Goal: Task Accomplishment & Management: Manage account settings

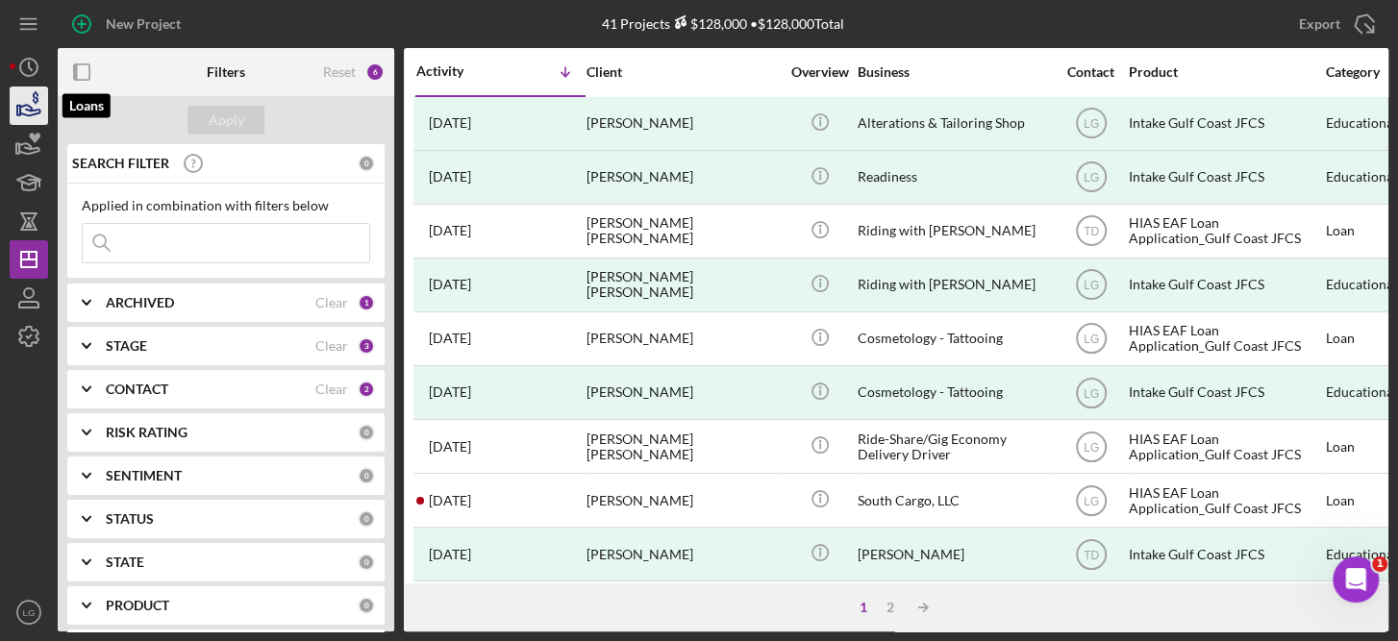
click at [23, 112] on icon "button" at bounding box center [29, 106] width 48 height 48
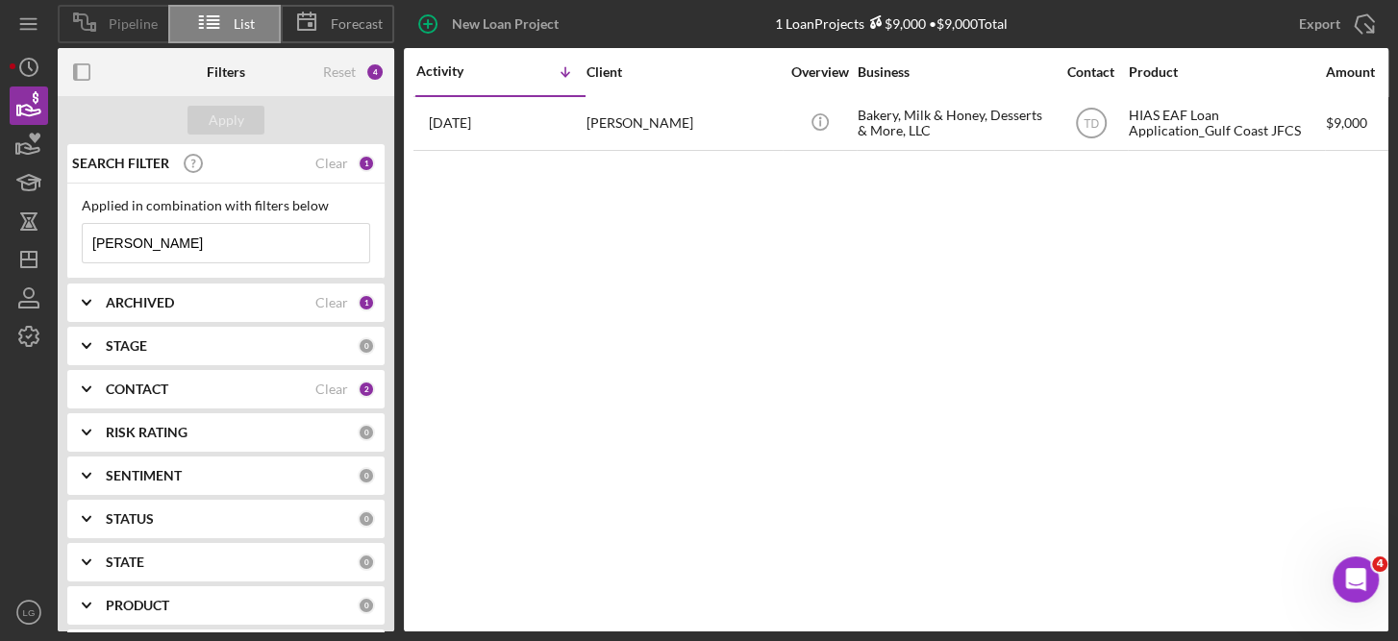
click at [128, 29] on span "Pipeline" at bounding box center [133, 23] width 49 height 15
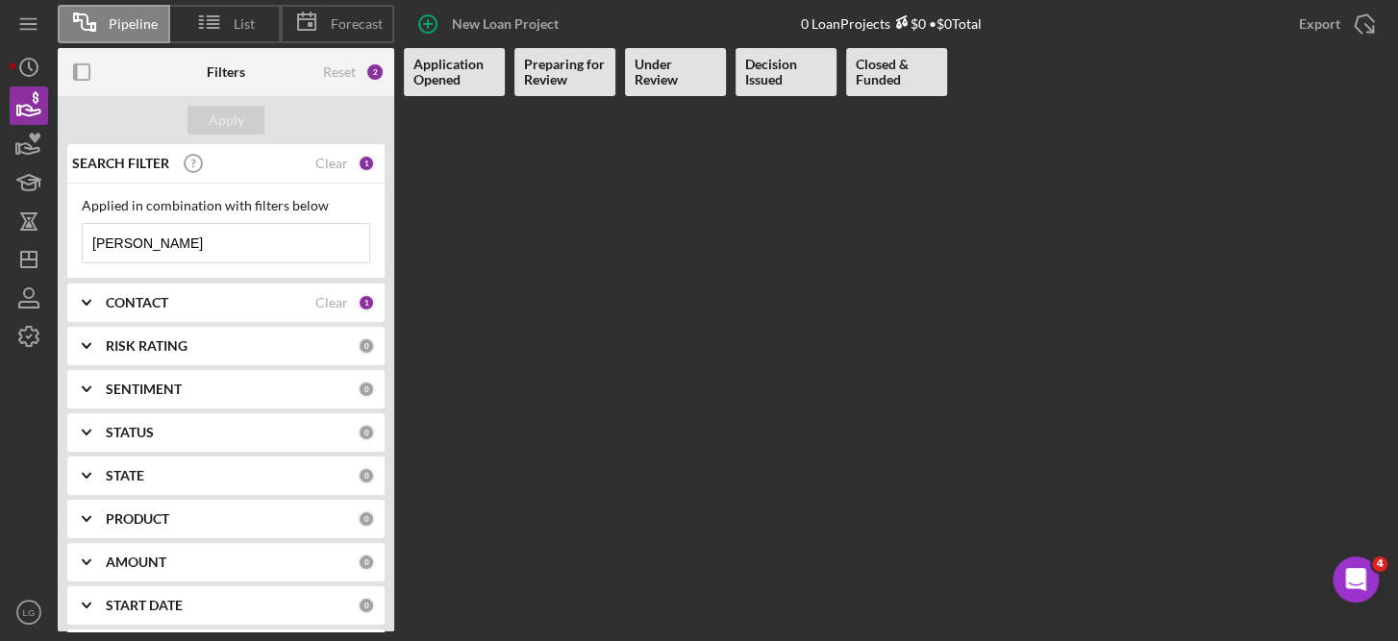
click at [567, 76] on b "Preparing for Review" at bounding box center [565, 72] width 82 height 31
click at [30, 97] on icon "button" at bounding box center [29, 106] width 48 height 48
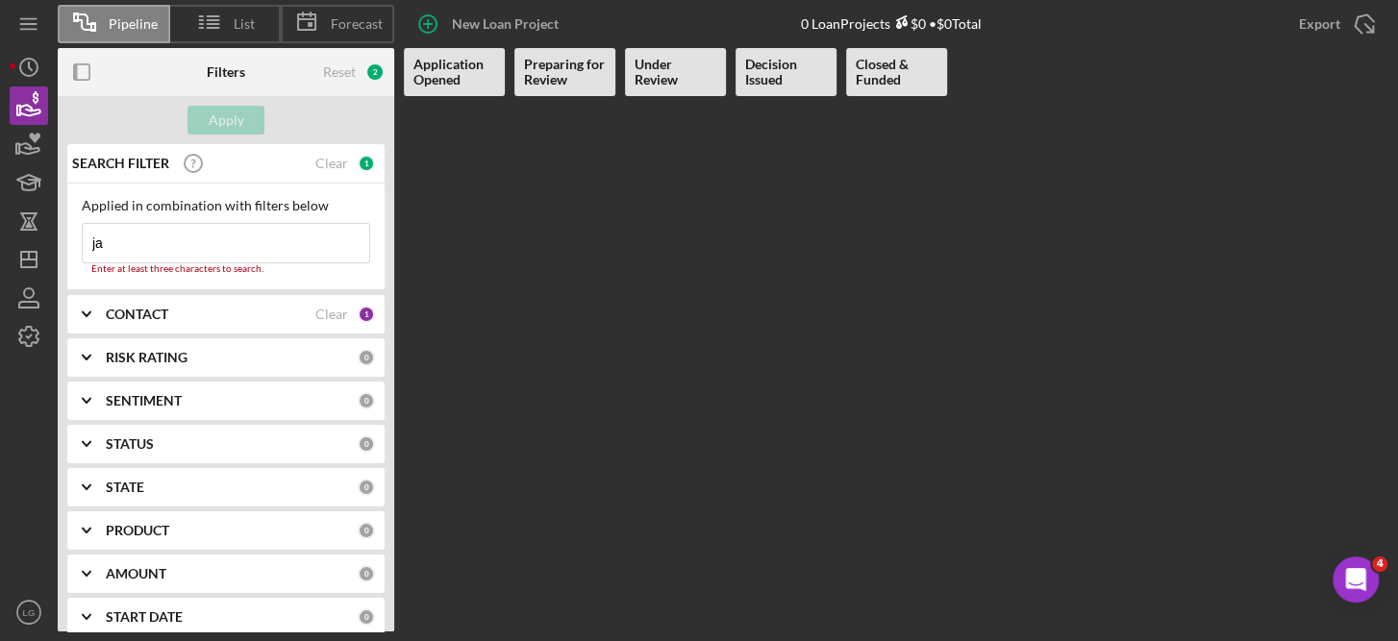
type input "j"
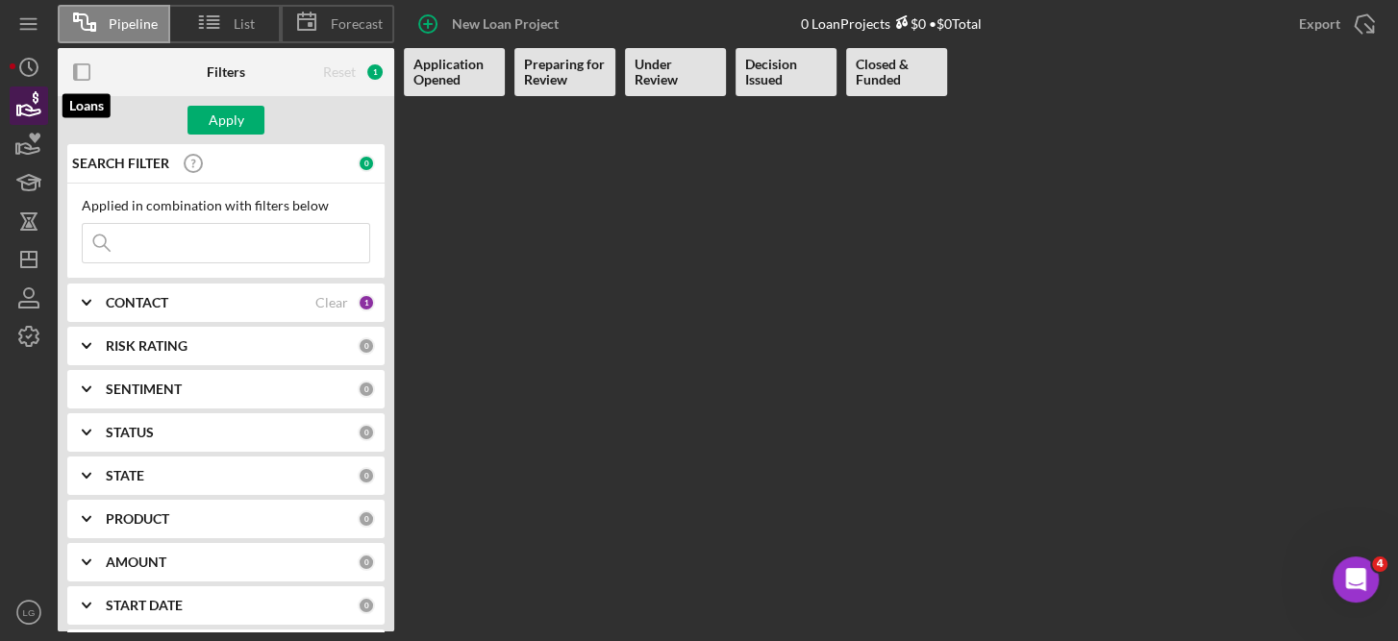
click at [20, 96] on icon "button" at bounding box center [29, 106] width 48 height 48
click at [664, 69] on b "Under Review" at bounding box center [676, 72] width 82 height 31
click at [1365, 23] on icon "Icon/Export" at bounding box center [1364, 24] width 48 height 48
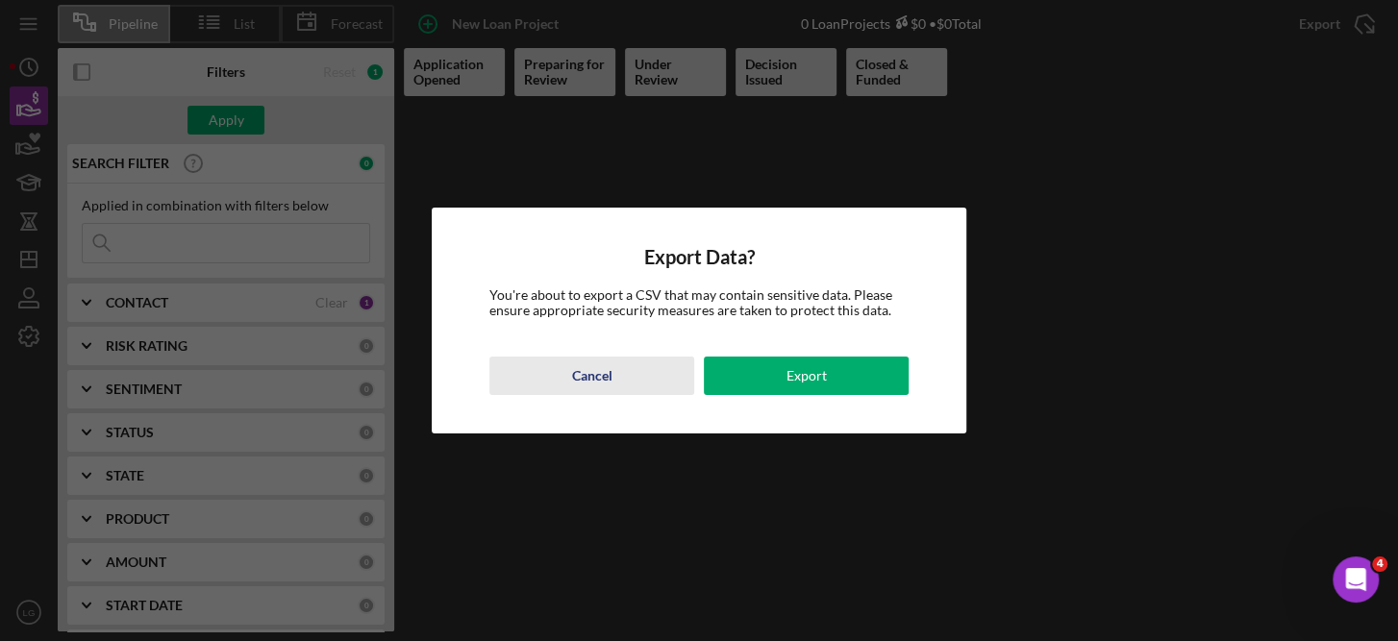
click at [589, 362] on div "Cancel" at bounding box center [591, 376] width 40 height 38
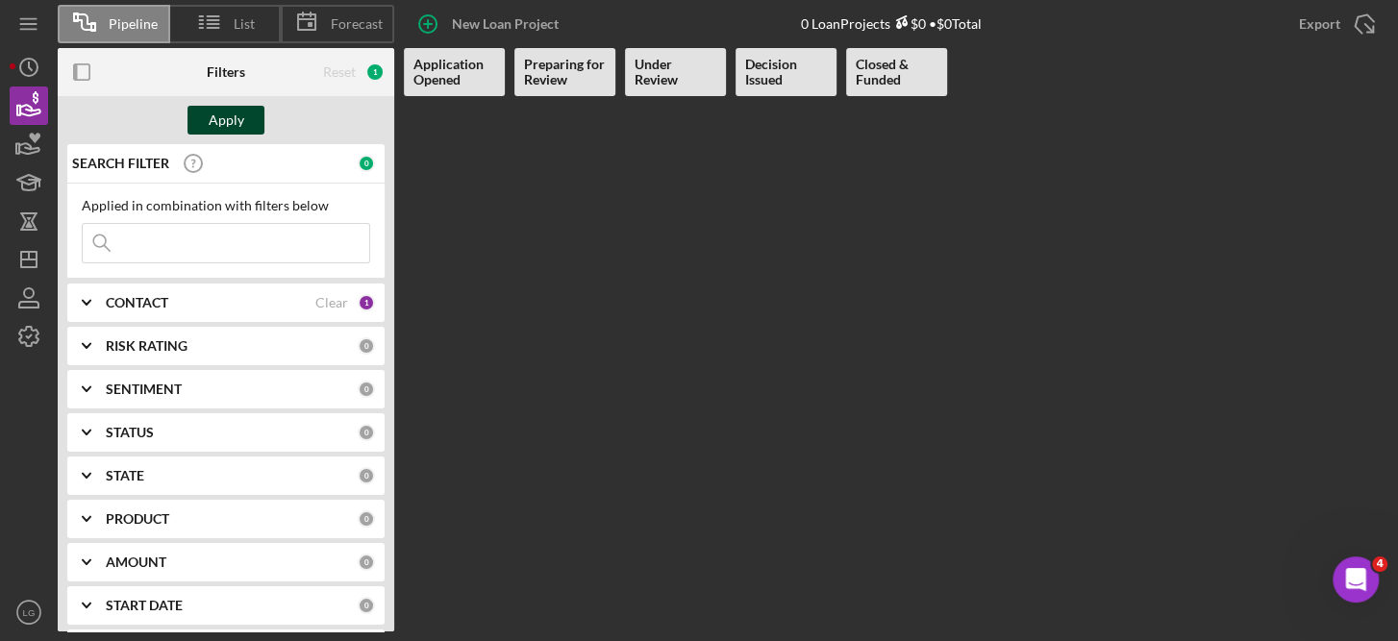
click at [223, 119] on div "Apply" at bounding box center [227, 120] width 36 height 29
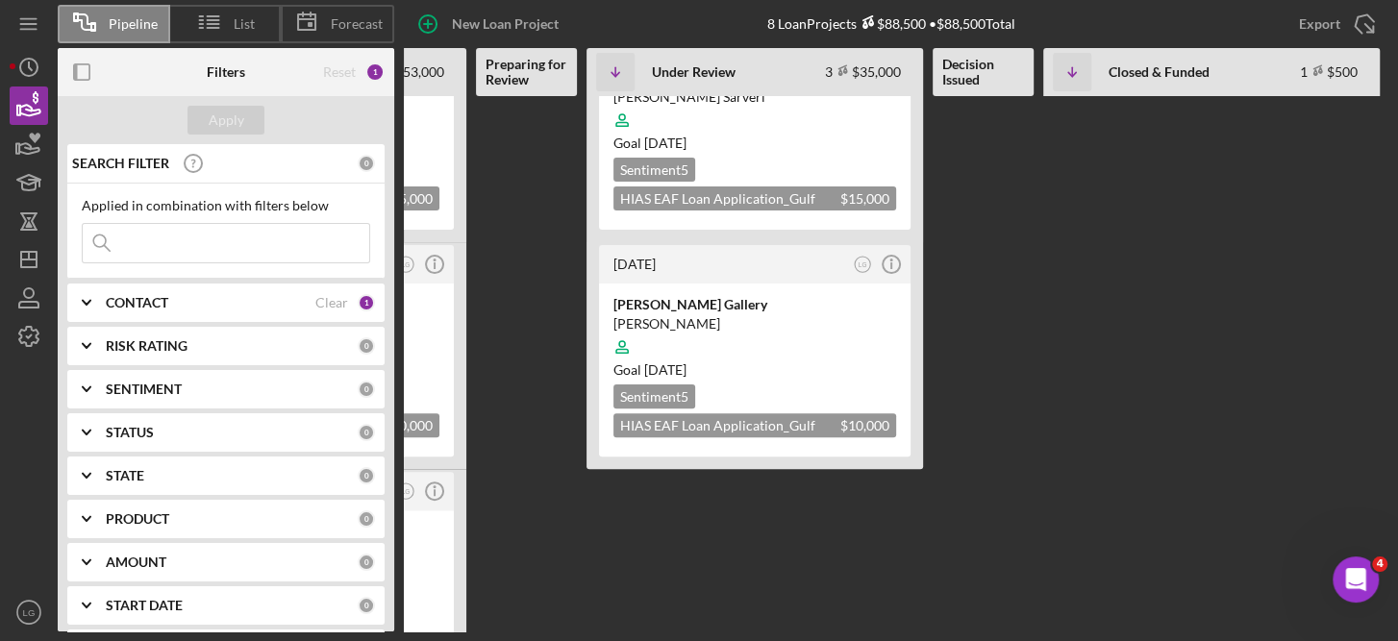
scroll to position [310, 0]
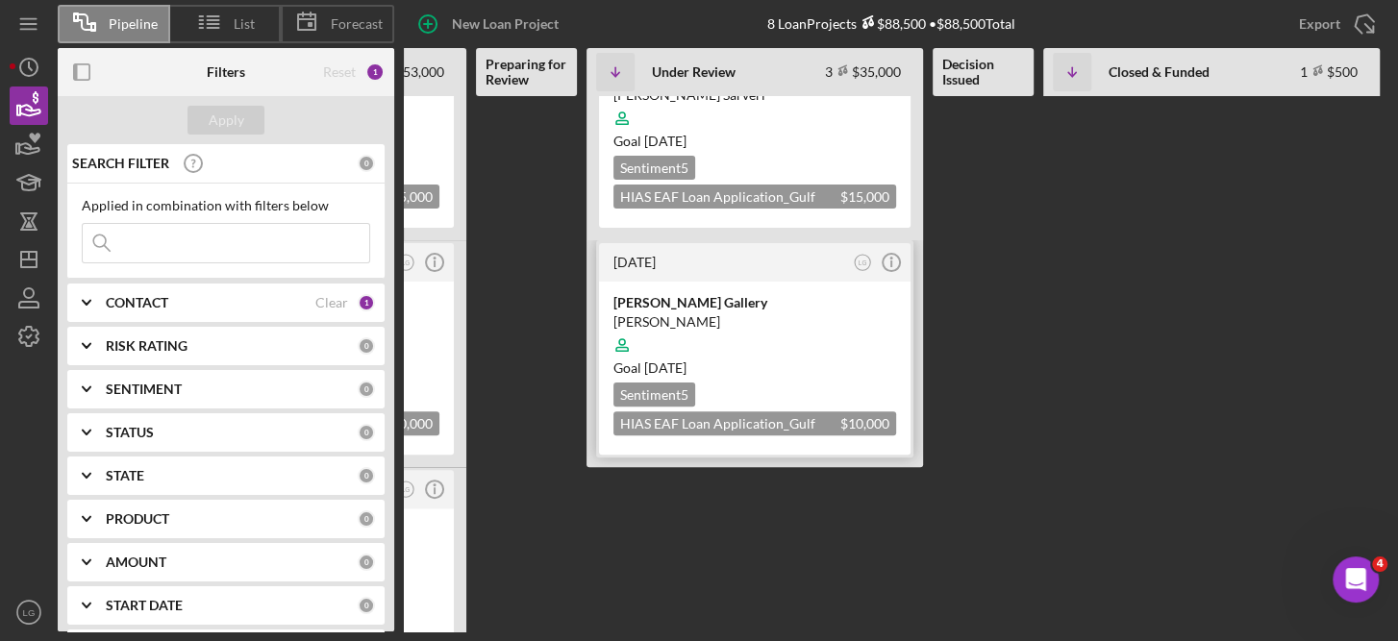
click at [783, 328] on div at bounding box center [754, 345] width 283 height 37
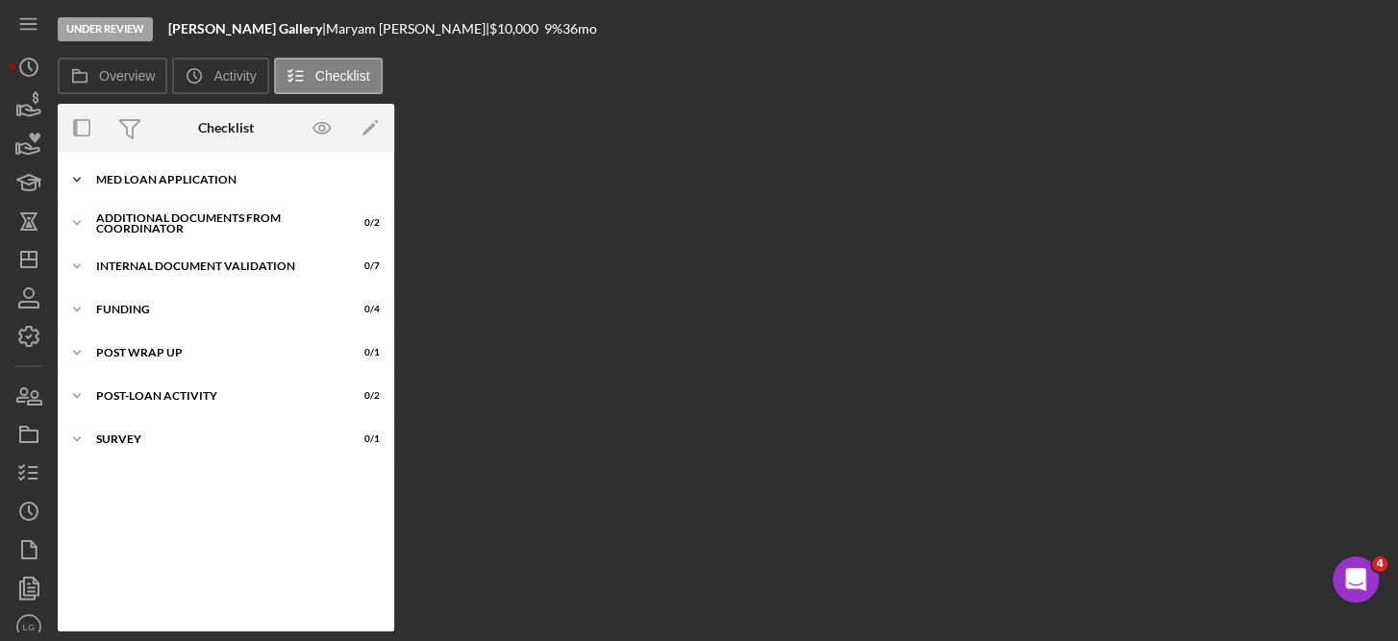
click at [200, 174] on div "MED Loan Application" at bounding box center [233, 180] width 274 height 12
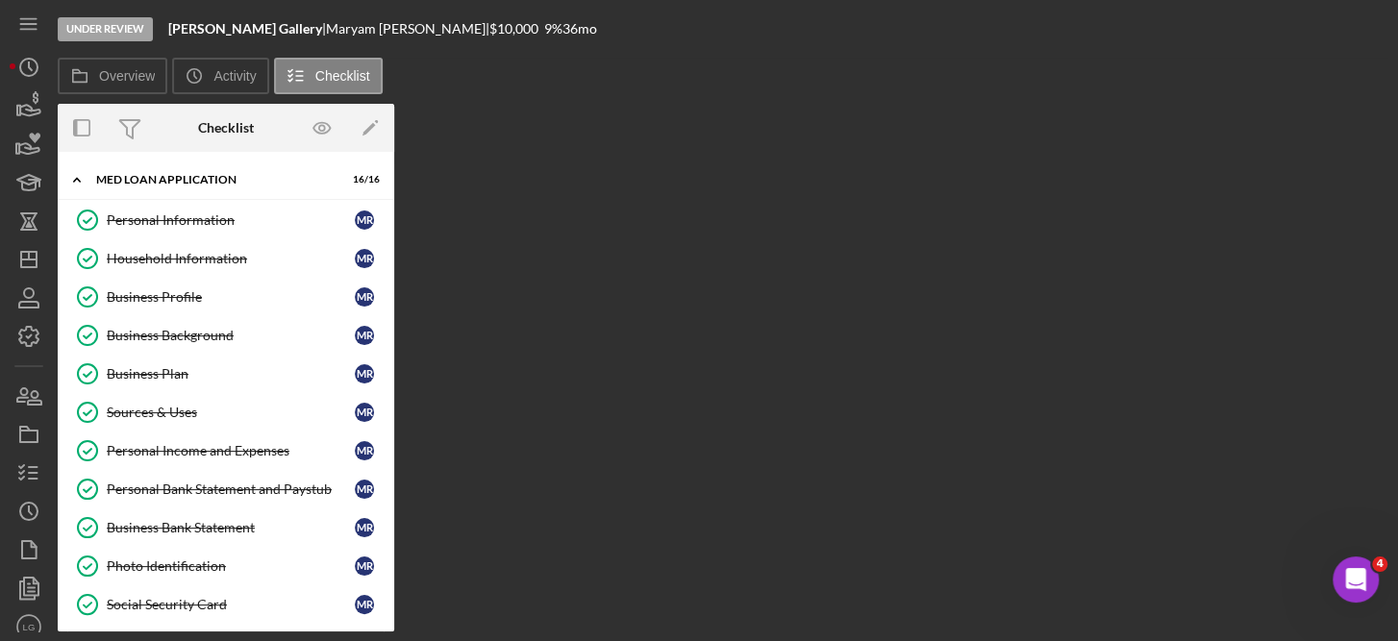
scroll to position [419, 0]
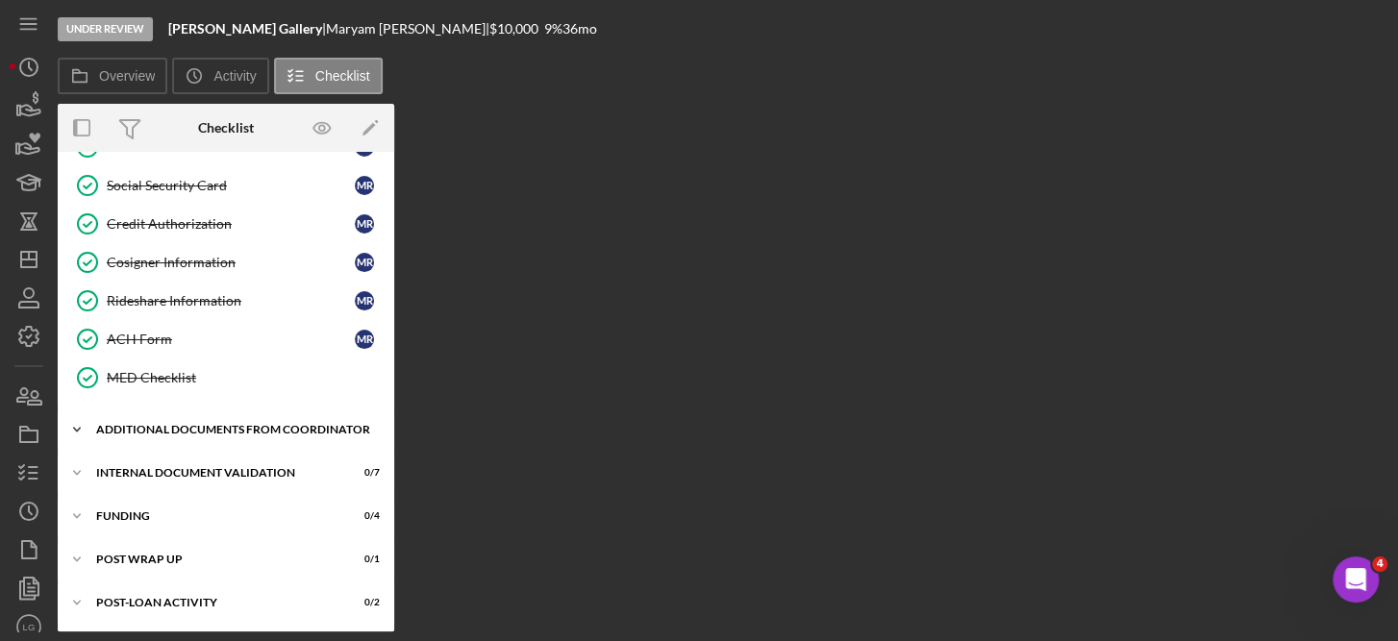
click at [202, 424] on div "Additional Documents from Coordinator" at bounding box center [233, 430] width 274 height 12
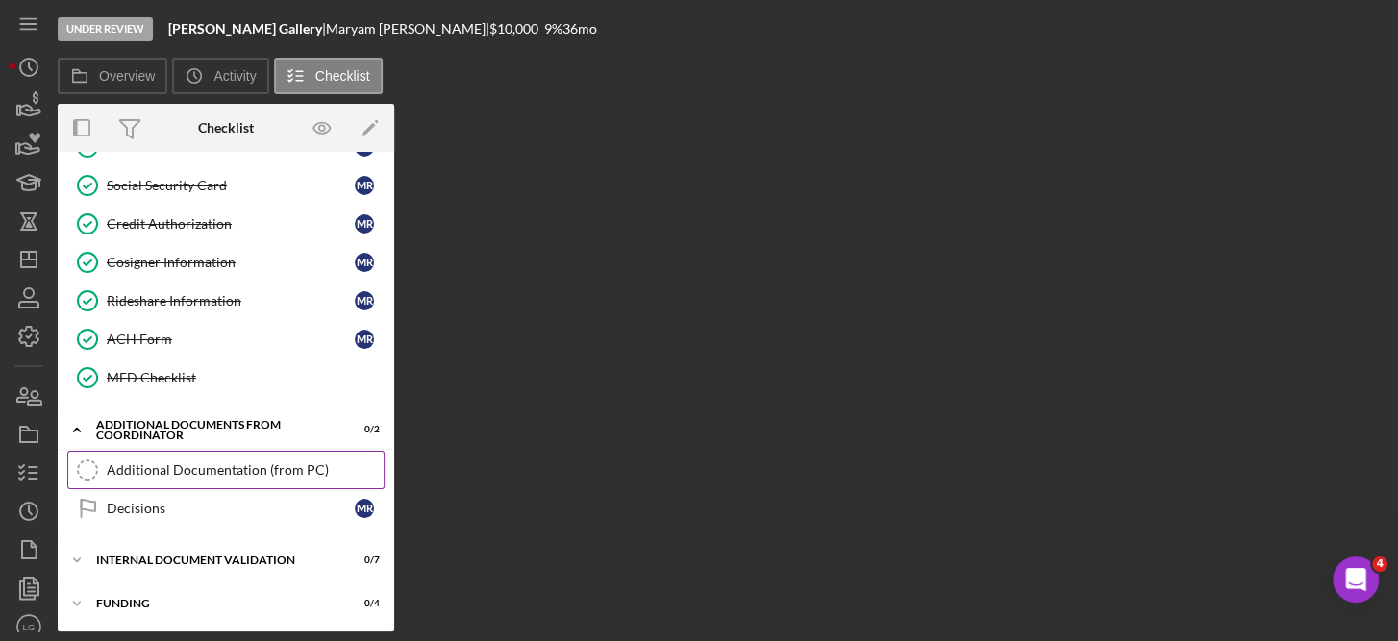
click at [248, 451] on link "Additional Documentation (from PC) Additional Documentation (from PC)" at bounding box center [225, 470] width 317 height 38
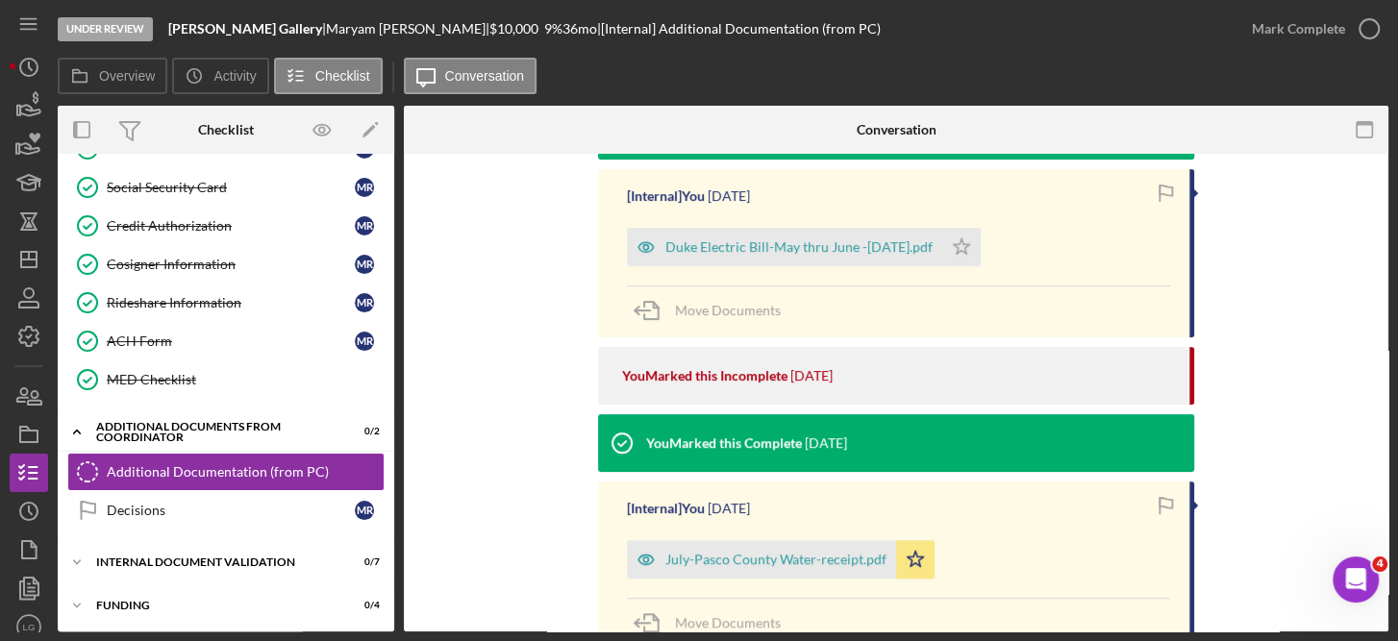
scroll to position [579, 0]
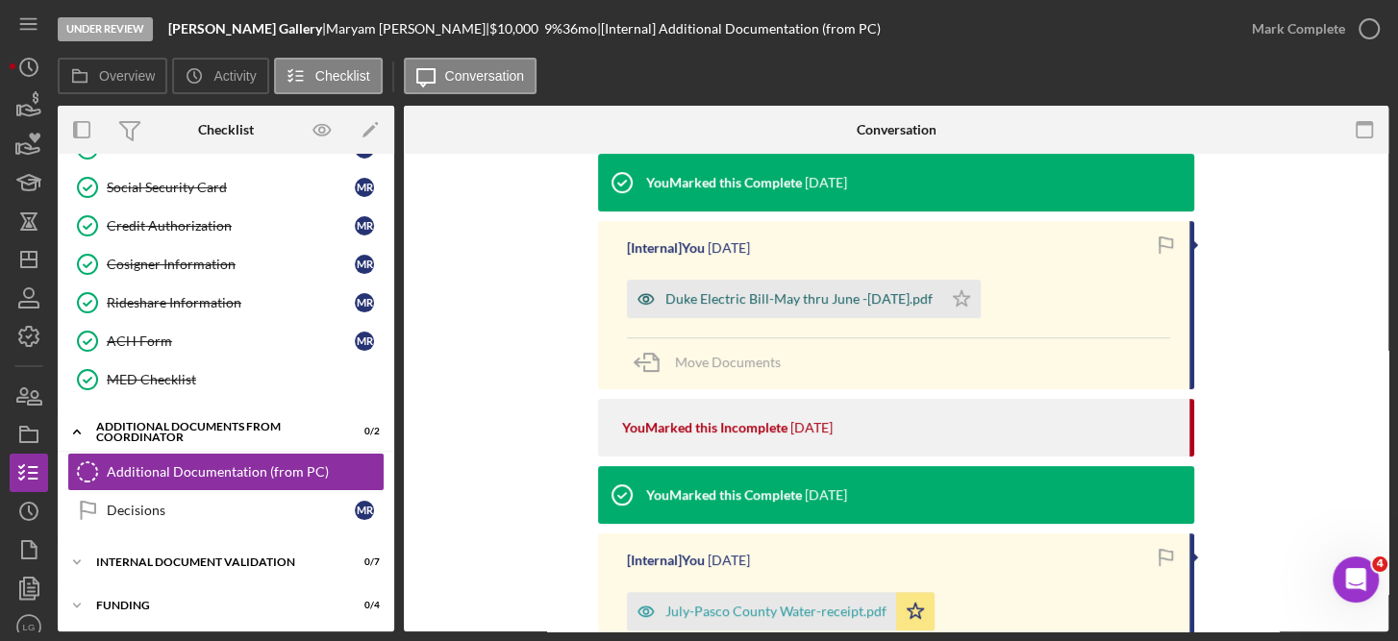
click at [867, 295] on div "Duke Electric Bill-May thru June -[DATE].pdf" at bounding box center [798, 298] width 267 height 15
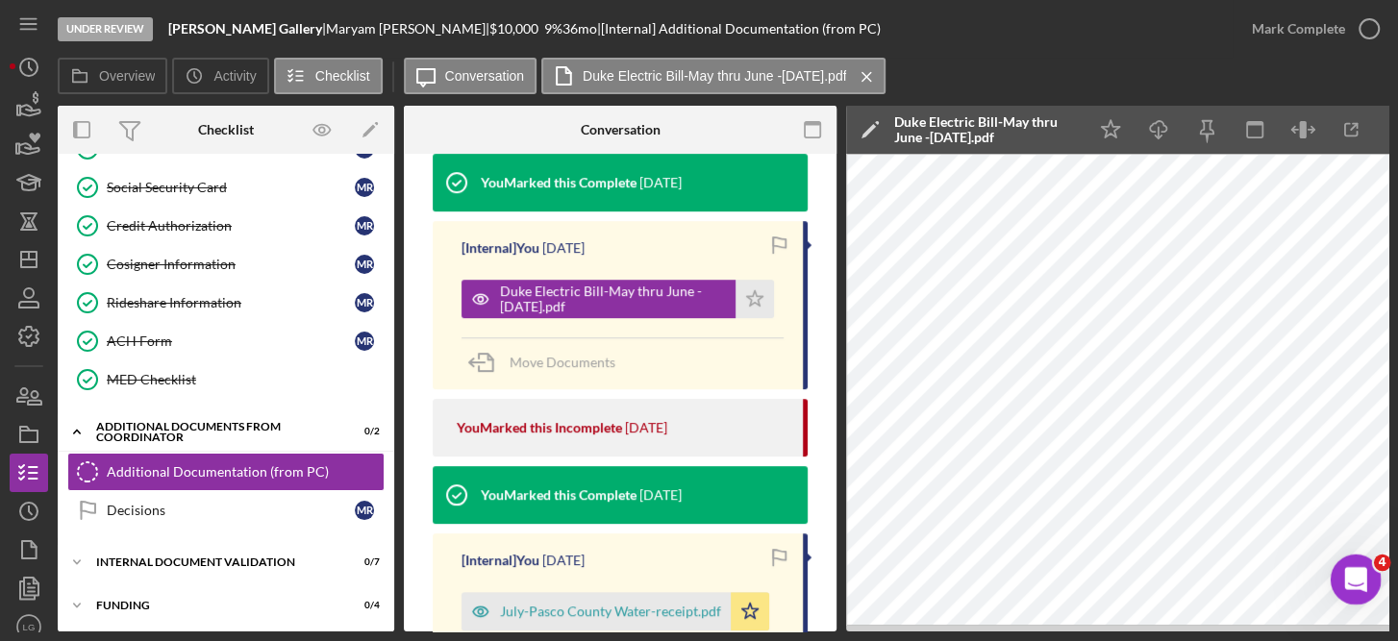
click at [1344, 567] on icon "Open Intercom Messenger" at bounding box center [1353, 578] width 32 height 32
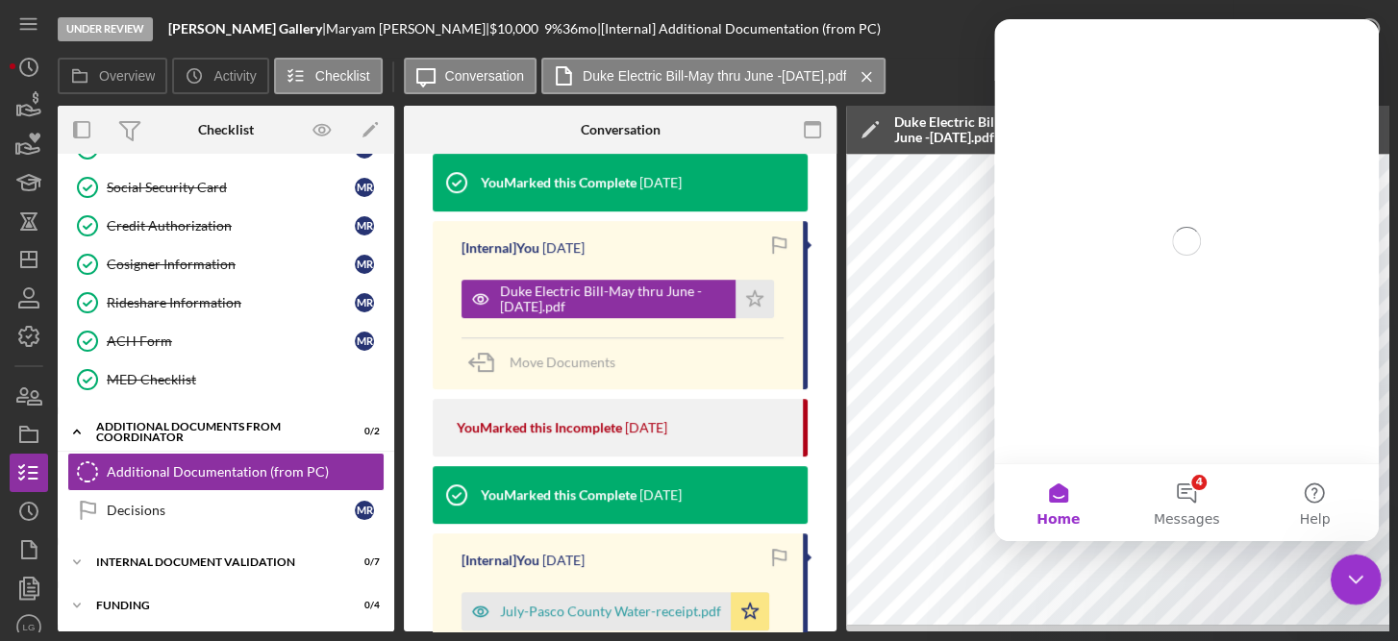
scroll to position [0, 0]
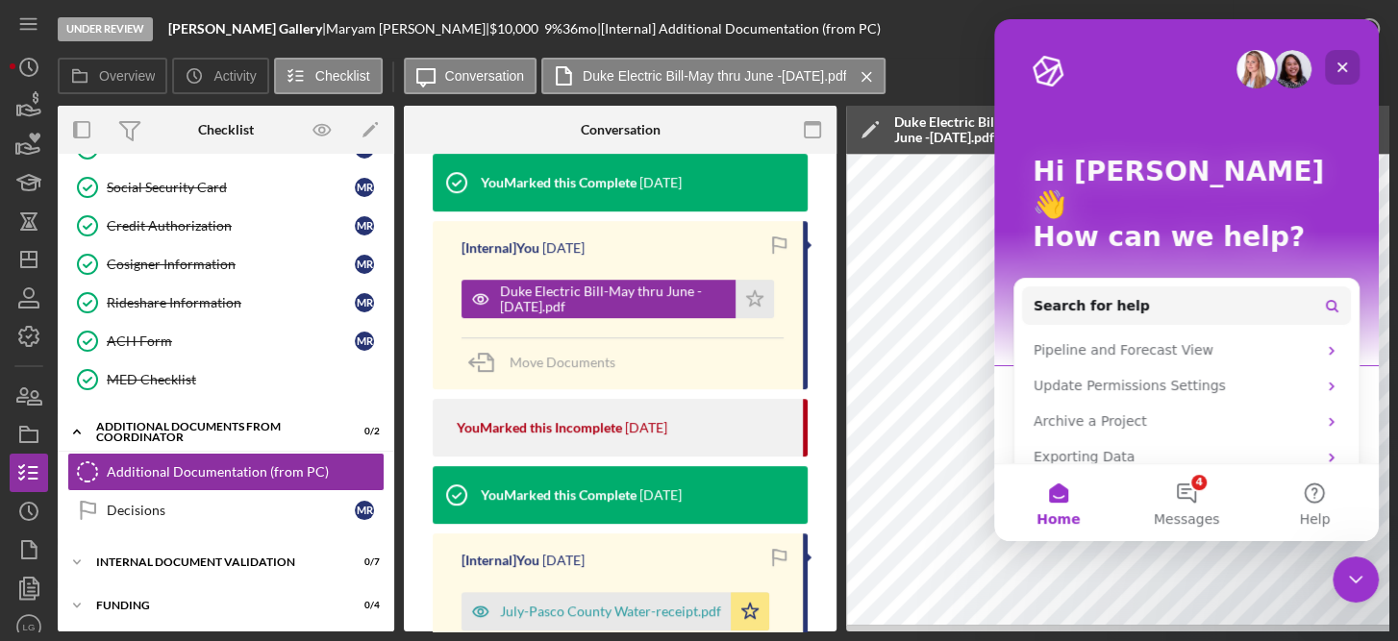
click at [1351, 84] on div "Hi [PERSON_NAME] 👋 How can we help? Search for help Pipeline and Forecast View …" at bounding box center [1186, 297] width 385 height 557
click at [1344, 81] on div "Close" at bounding box center [1342, 67] width 35 height 35
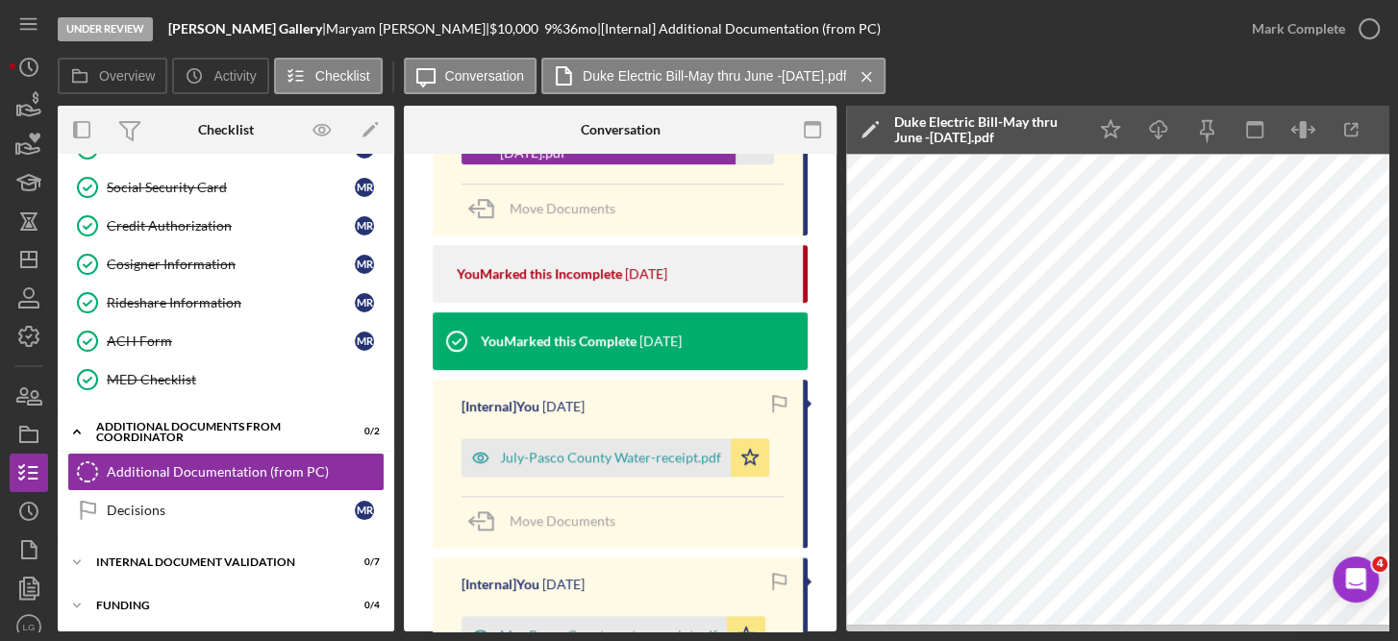
scroll to position [756, 0]
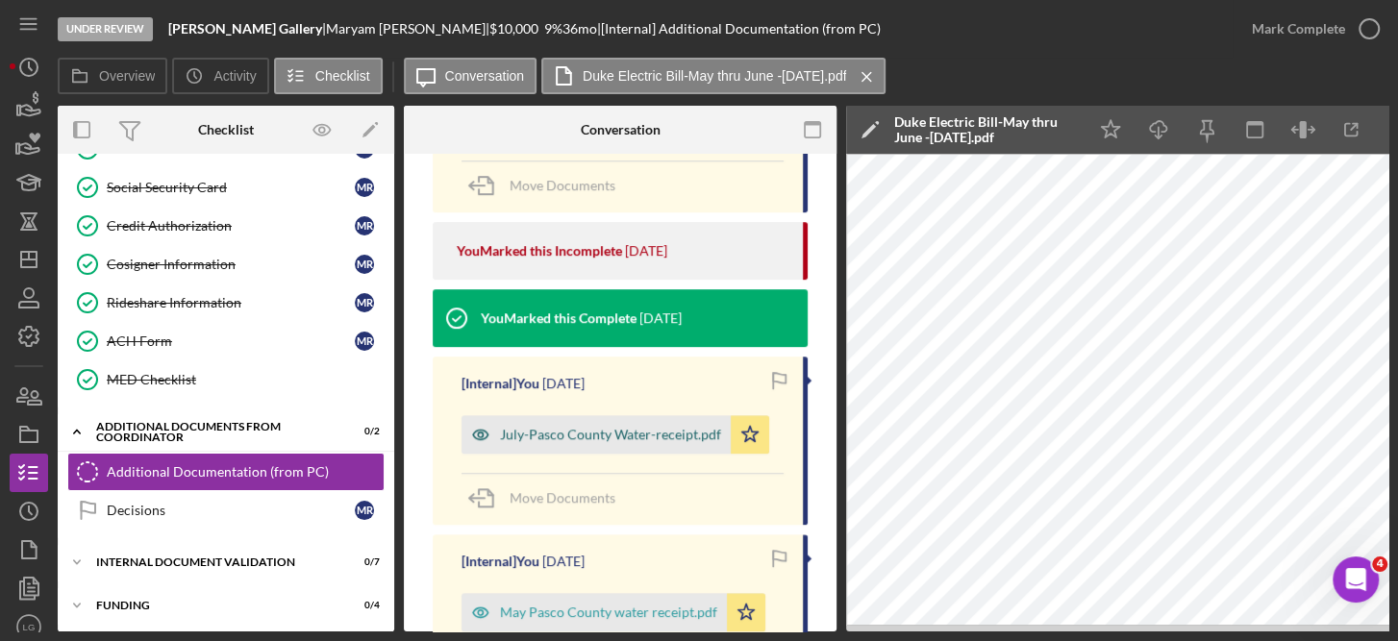
click at [649, 420] on div "July-Pasco County Water-receipt.pdf" at bounding box center [596, 434] width 269 height 38
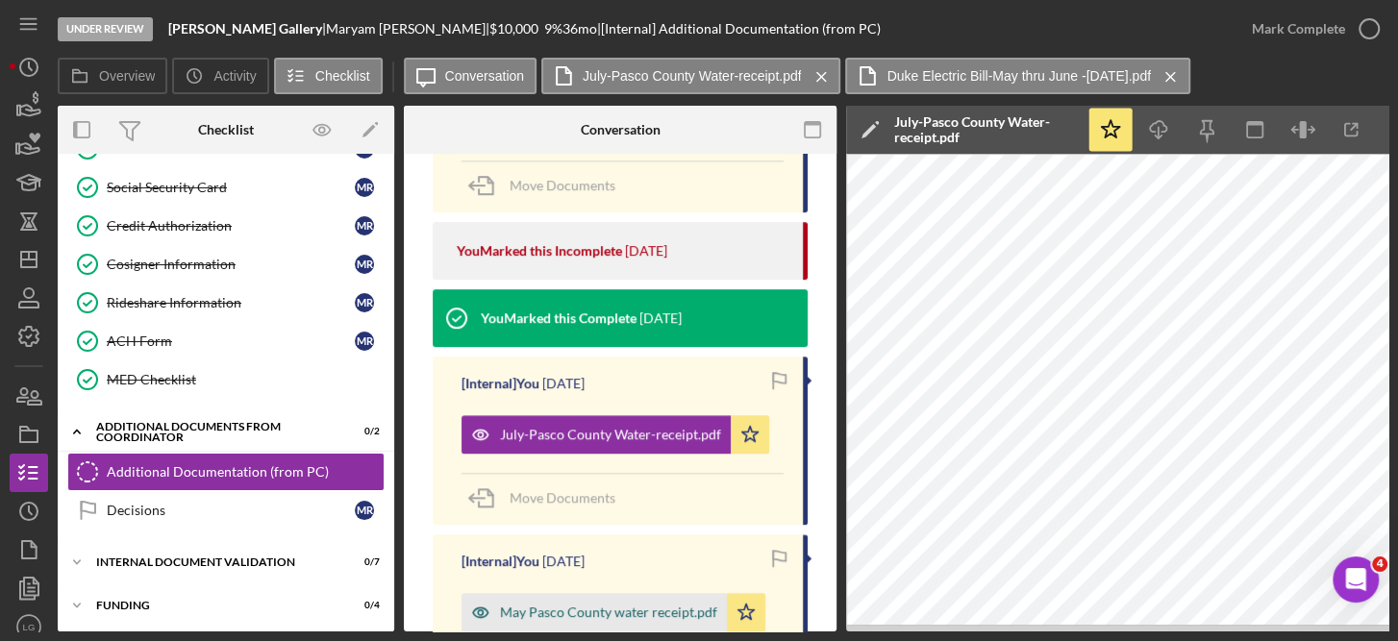
click at [667, 606] on div "May Pasco County water receipt.pdf" at bounding box center [608, 612] width 217 height 15
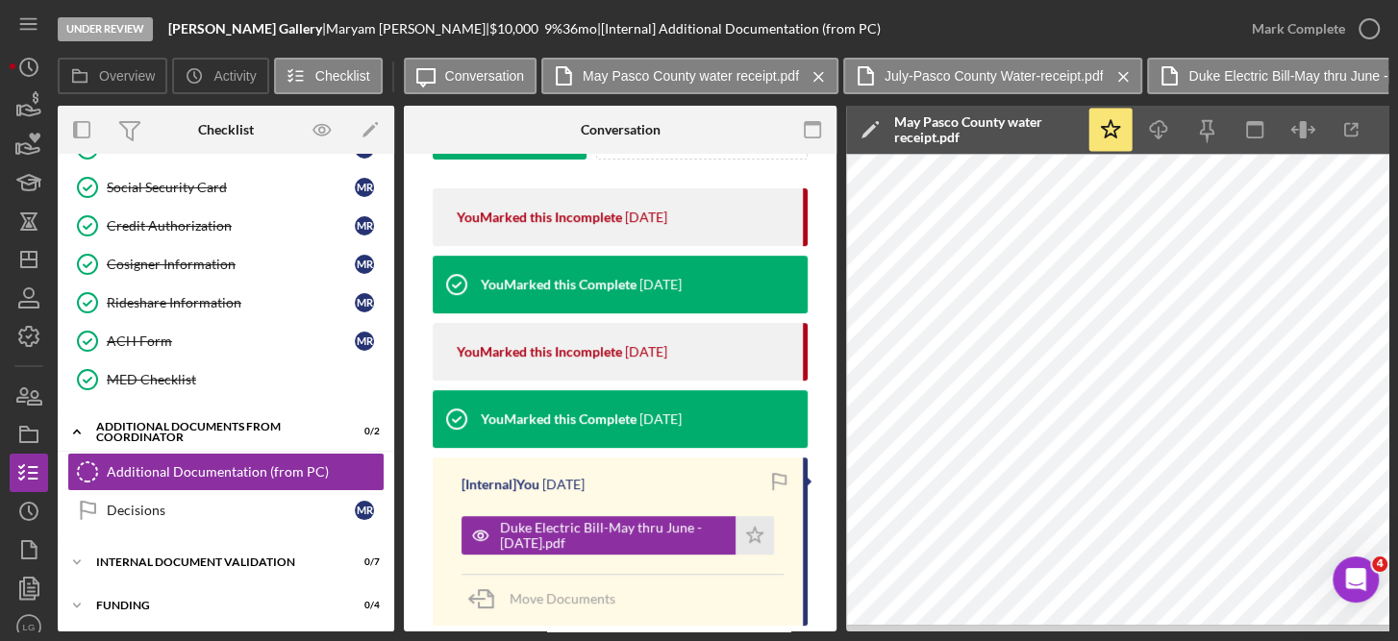
scroll to position [549, 0]
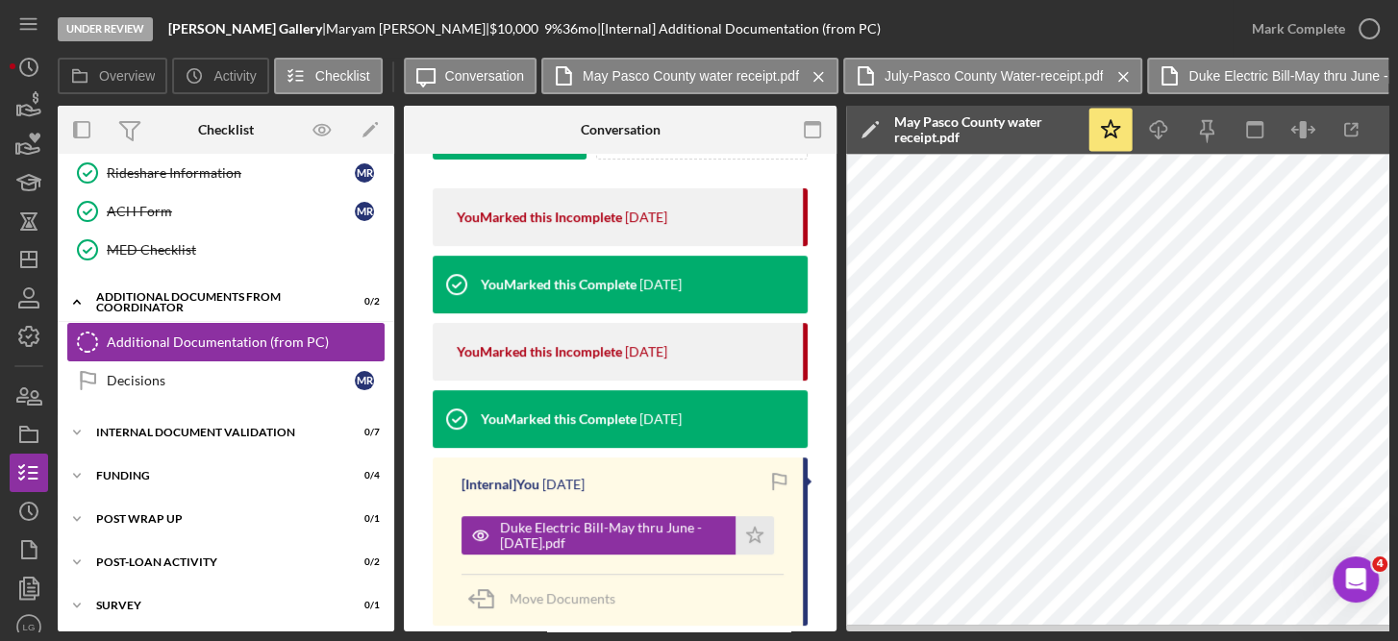
click at [254, 335] on div "Additional Documentation (from PC)" at bounding box center [245, 342] width 277 height 15
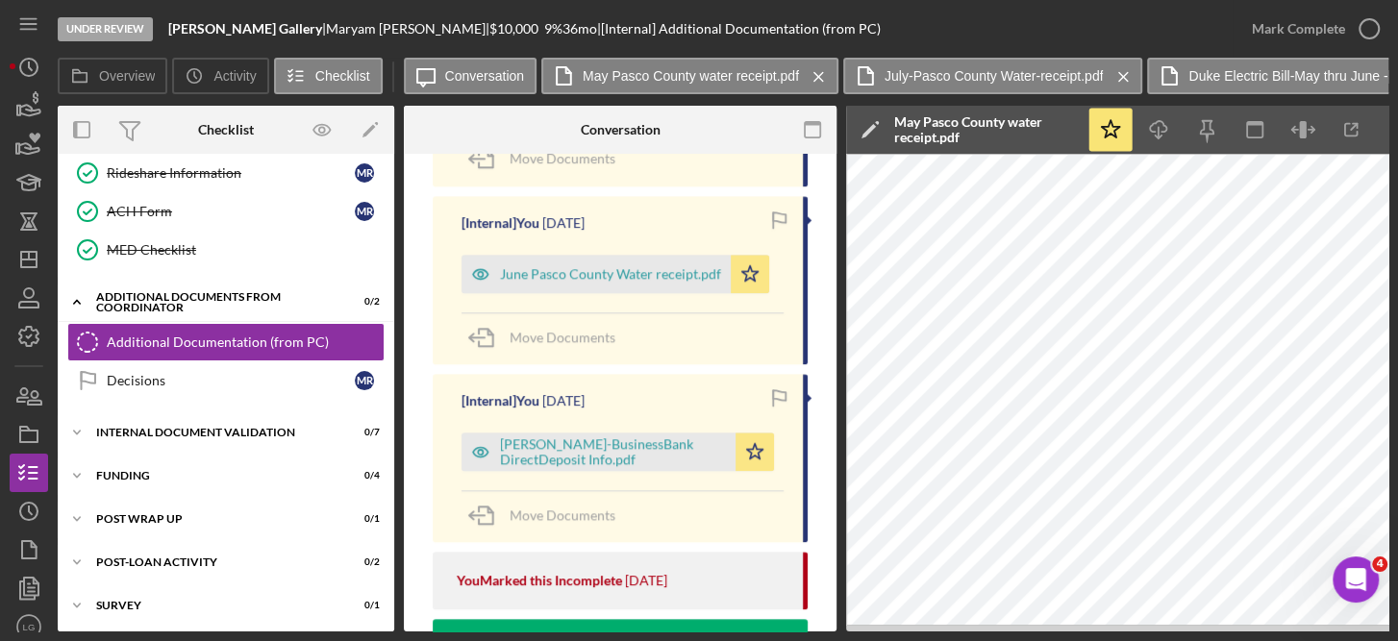
scroll to position [1280, 0]
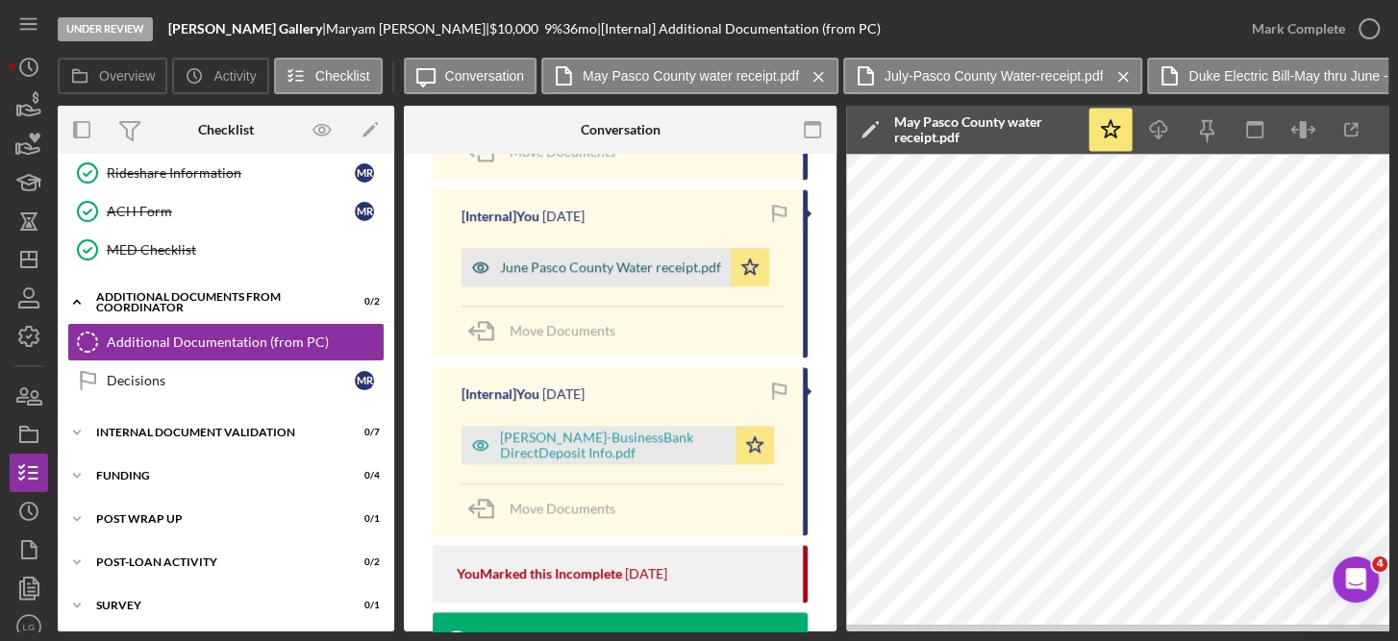
click at [665, 255] on div "June Pasco County Water receipt.pdf" at bounding box center [596, 267] width 269 height 38
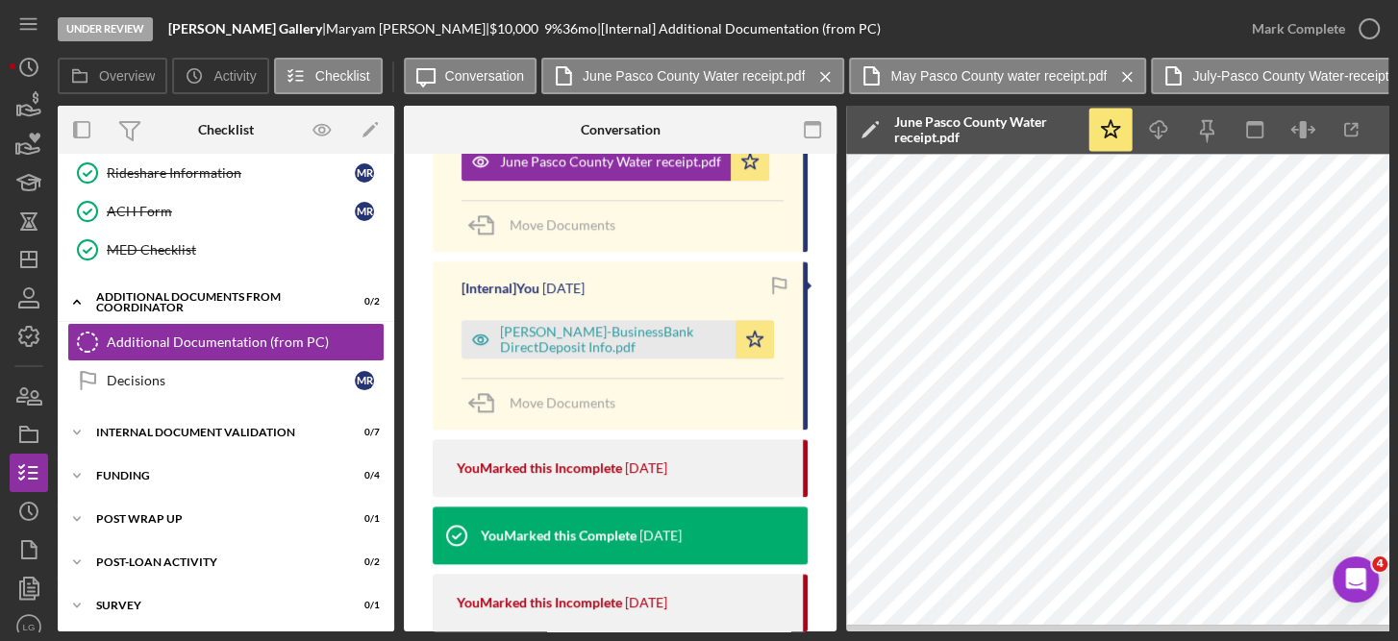
scroll to position [1499, 0]
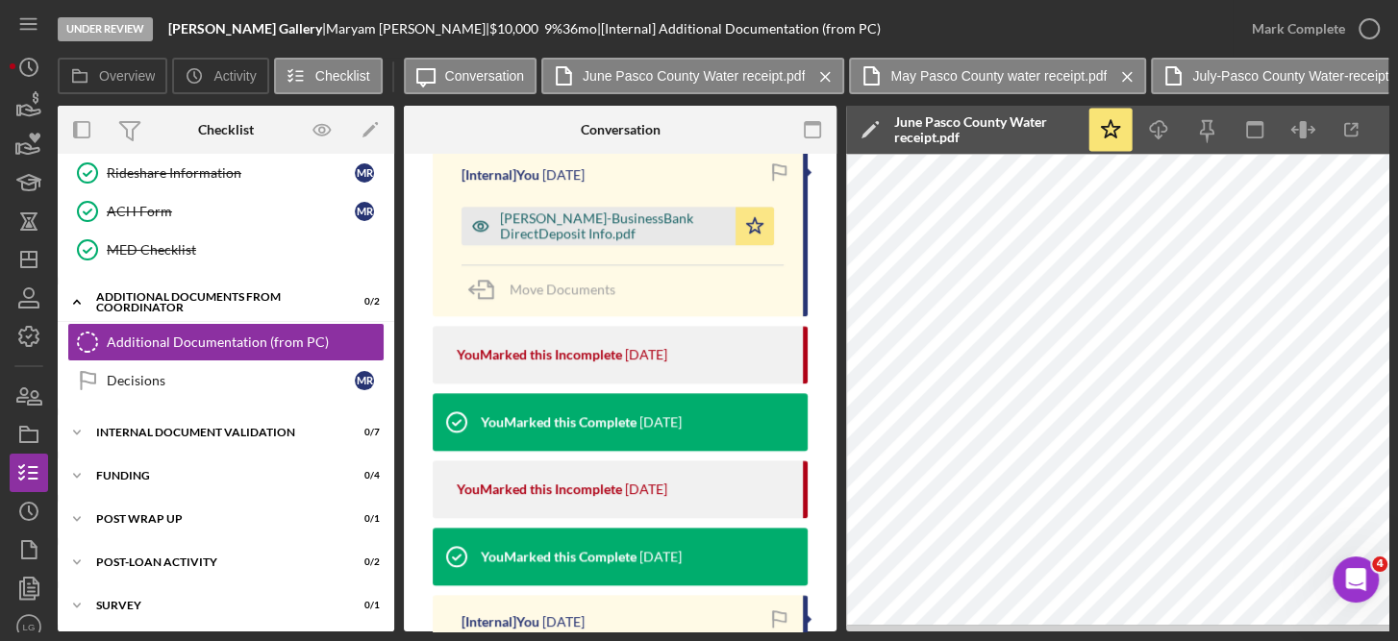
click at [615, 223] on div "[PERSON_NAME]-BusinessBank DirectDeposit Info.pdf" at bounding box center [613, 226] width 226 height 31
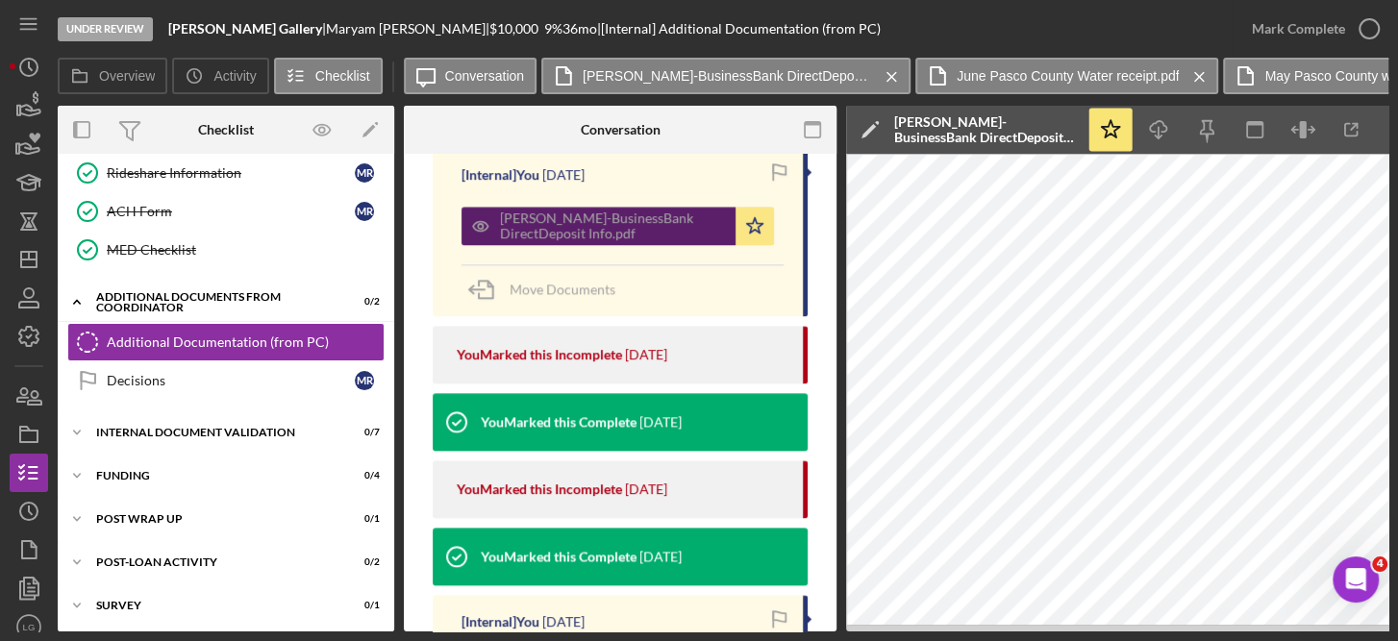
click at [615, 223] on div "[PERSON_NAME]-BusinessBank DirectDeposit Info.pdf" at bounding box center [613, 226] width 226 height 31
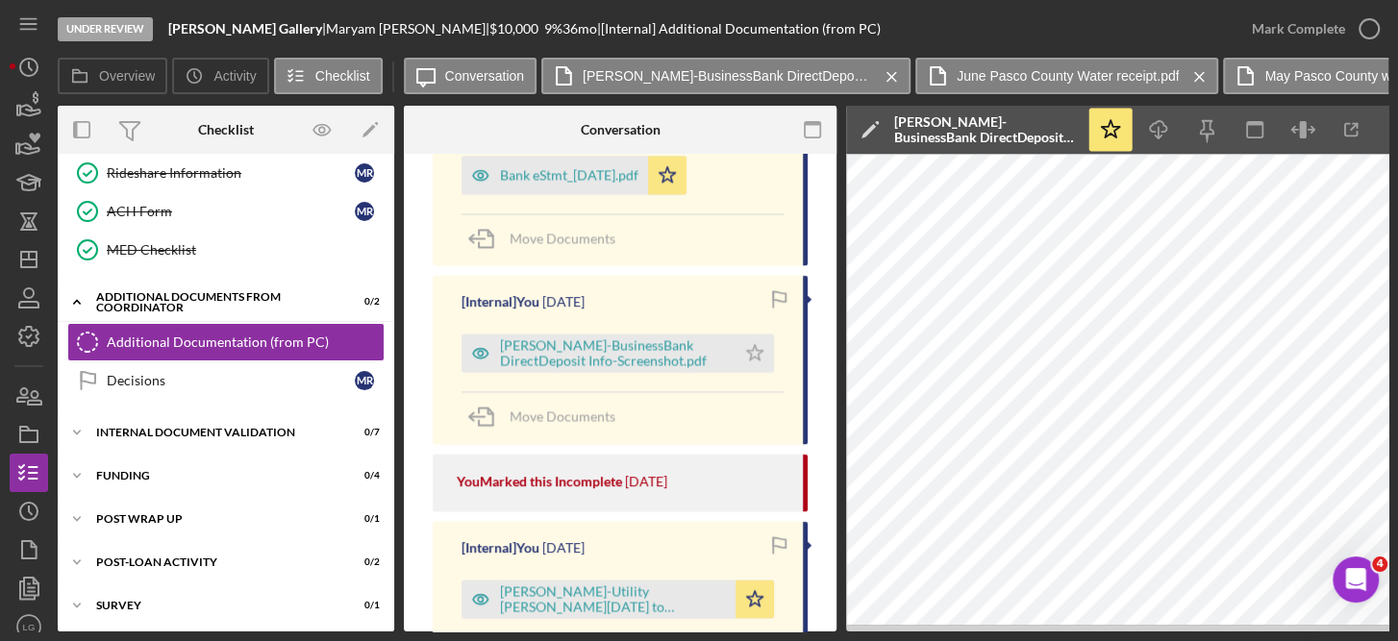
scroll to position [2190, 0]
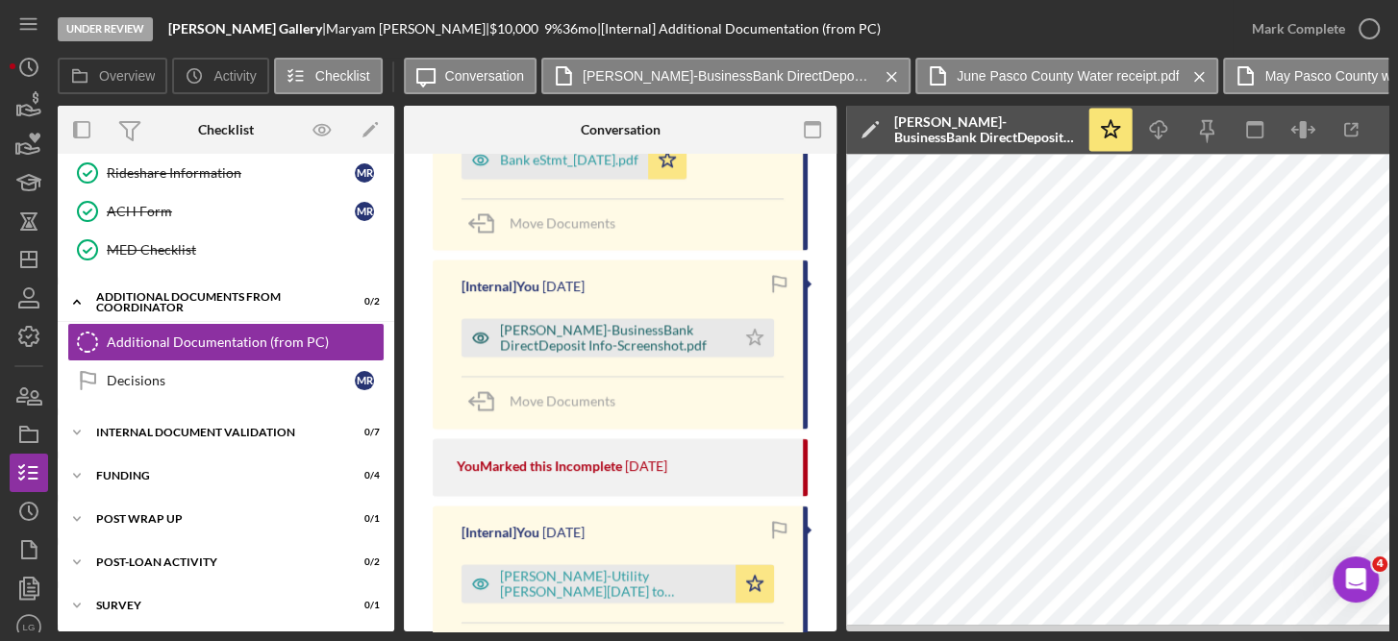
click at [646, 337] on div "[PERSON_NAME]-BusinessBank DirectDeposit Info-Screenshot.pdf" at bounding box center [613, 337] width 226 height 31
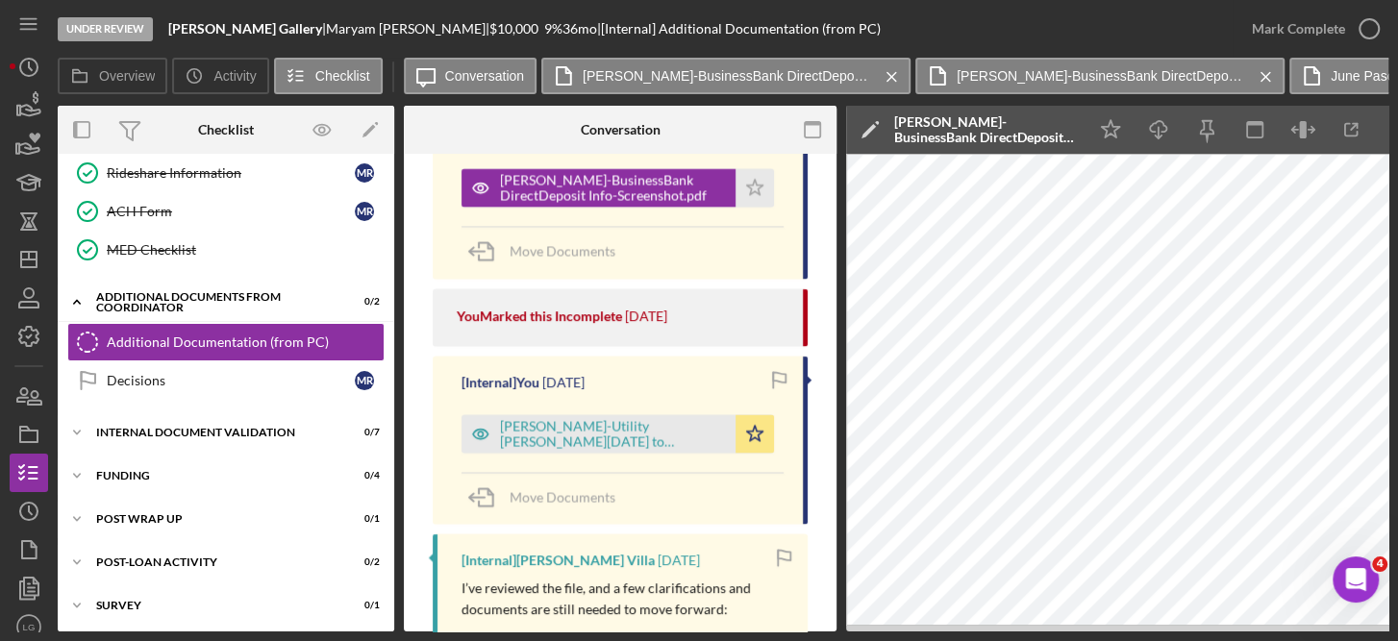
scroll to position [2447, 0]
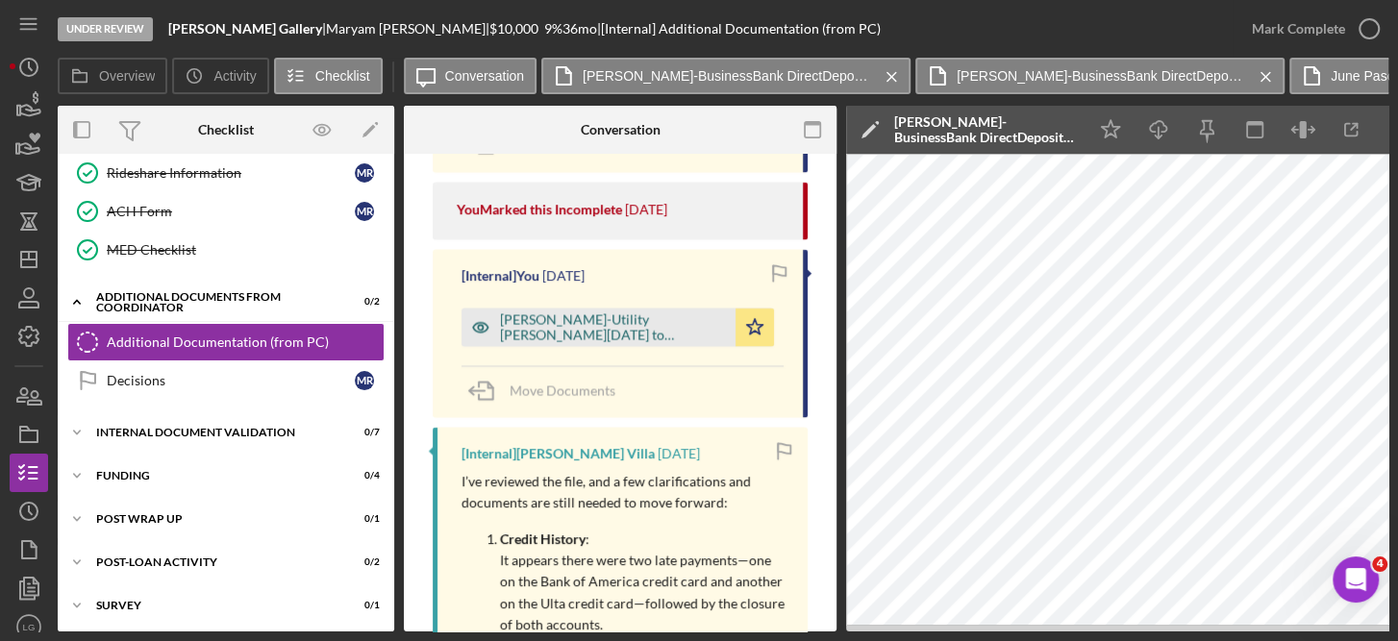
click at [661, 334] on div "[PERSON_NAME]-Utility [PERSON_NAME][DATE] to [DATE].pdf" at bounding box center [613, 327] width 226 height 31
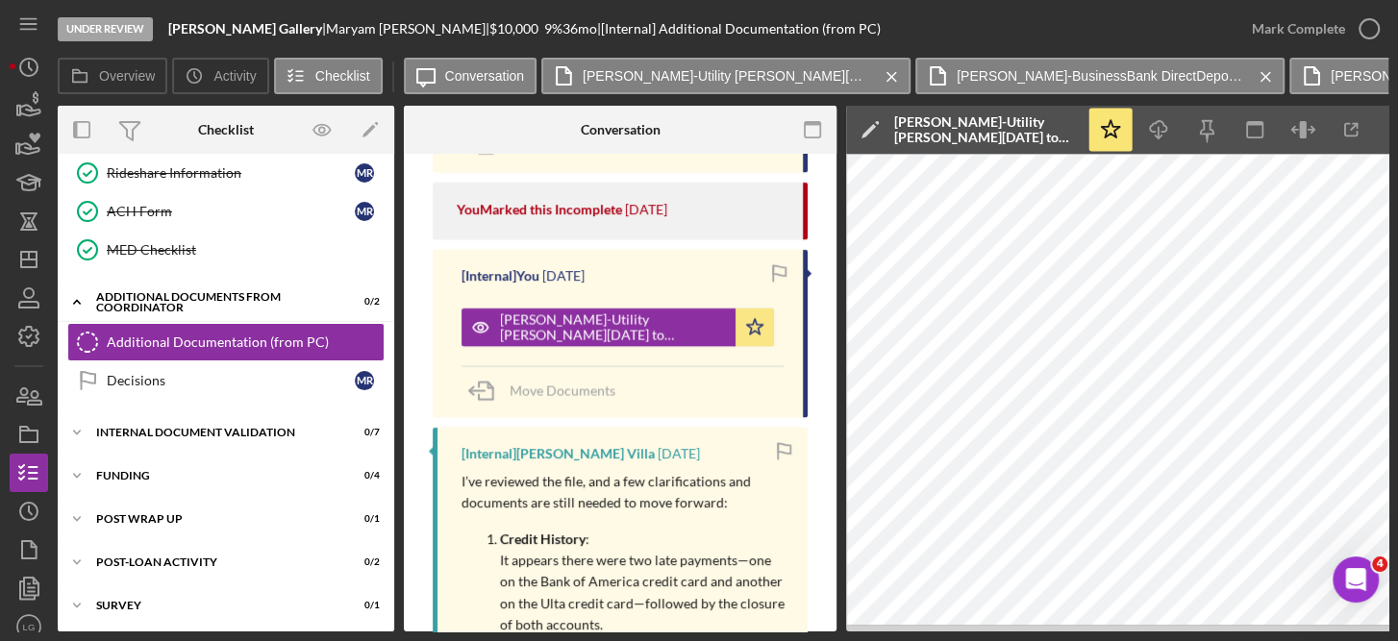
click at [829, 214] on div "Message Request Docs v Color teal Color pink Remove color Add row above Add row…" at bounding box center [620, 222] width 433 height 5031
click at [837, 318] on div "Overview Internal Workflow Stage Under Review Icon/Dropdown Arrow Archive (can …" at bounding box center [723, 369] width 1331 height 526
click at [941, 31] on div "Under Review [PERSON_NAME] Gallery | [PERSON_NAME] | $10,000 $10,000 9 % 36 mo …" at bounding box center [645, 29] width 1175 height 58
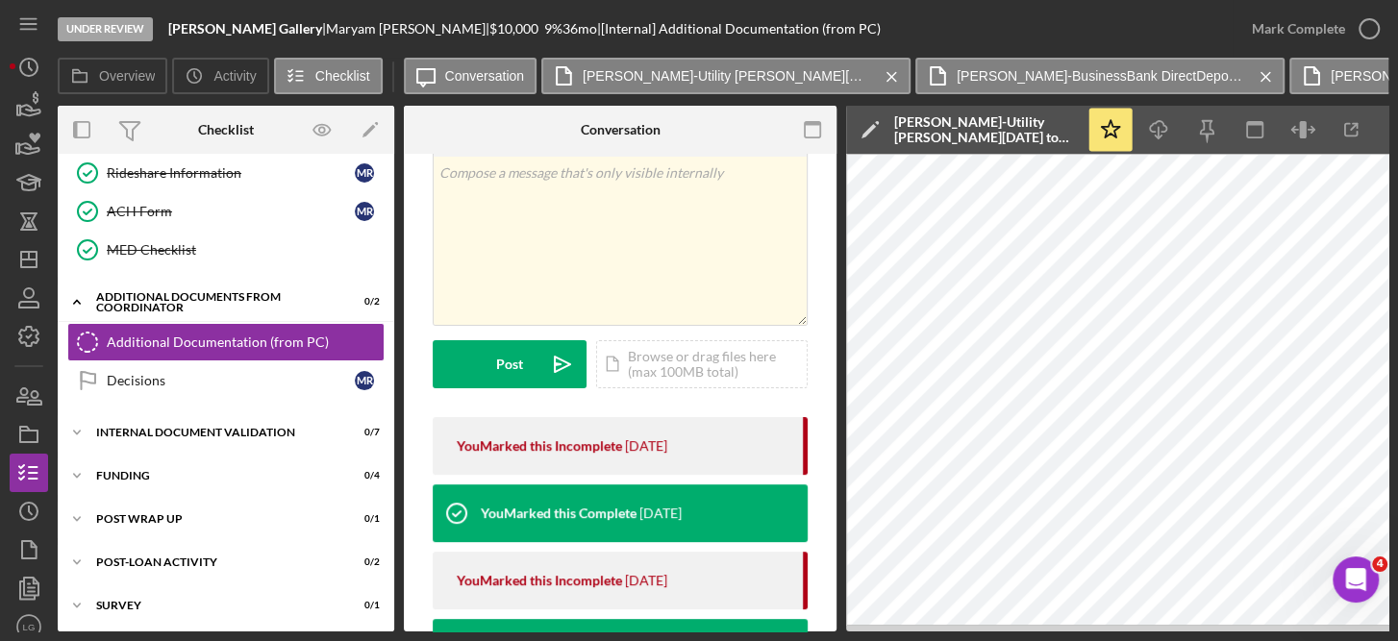
scroll to position [0, 0]
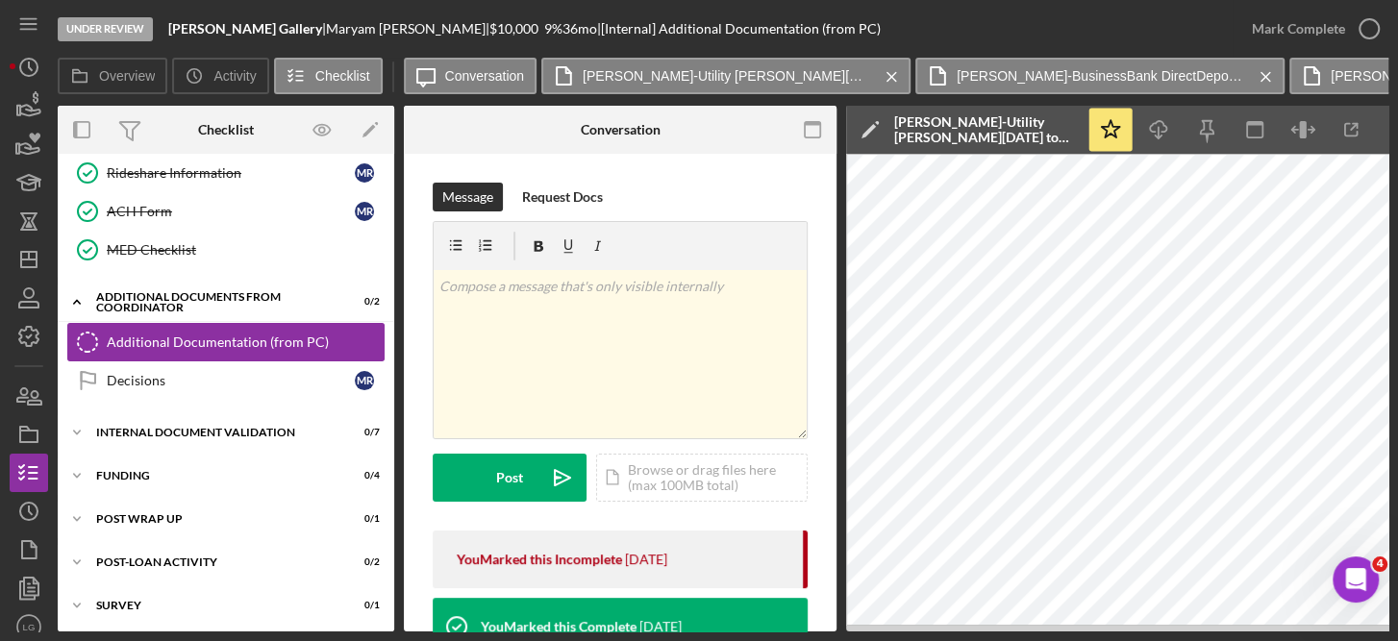
click at [230, 335] on div "Additional Documentation (from PC)" at bounding box center [245, 342] width 277 height 15
click at [837, 580] on div "Overview Internal Workflow Stage Under Review Icon/Dropdown Arrow Archive (can …" at bounding box center [723, 369] width 1331 height 526
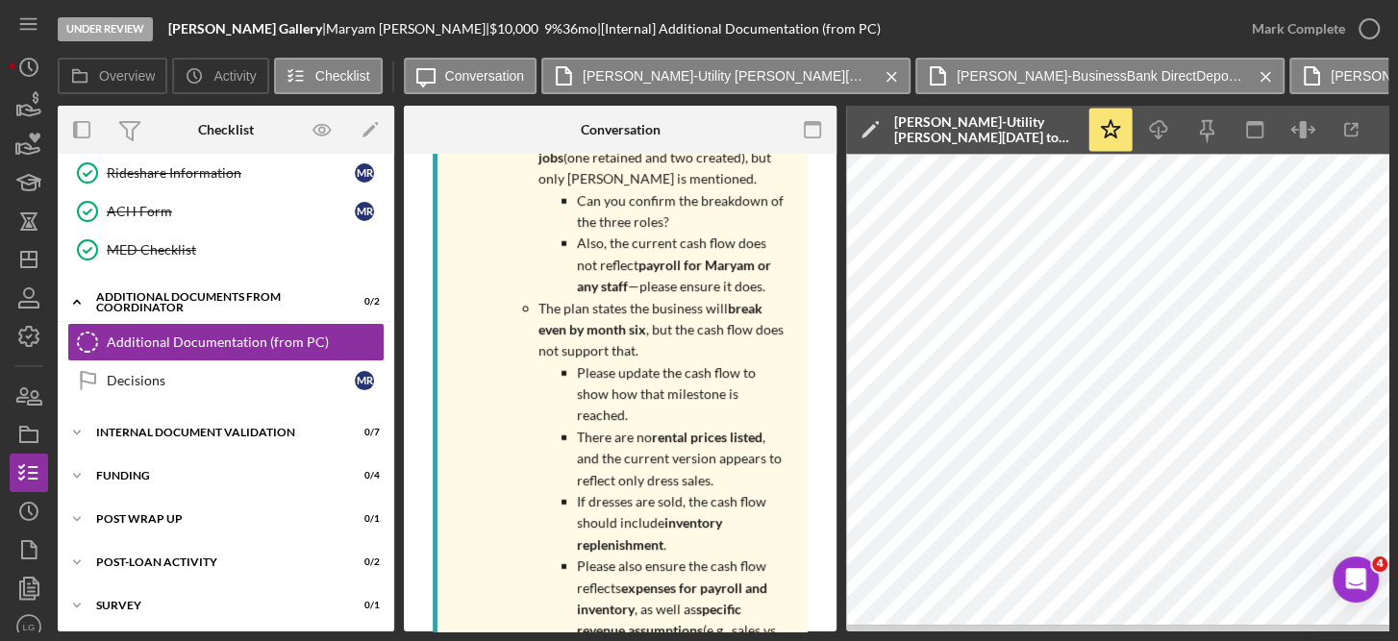
scroll to position [3671, 0]
